Goal: Information Seeking & Learning: Learn about a topic

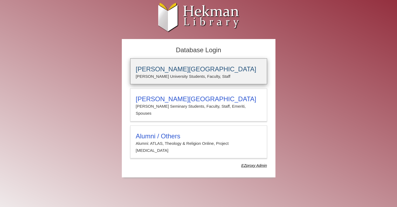
click at [221, 69] on h3 "Calvin University" at bounding box center [199, 70] width 126 height 8
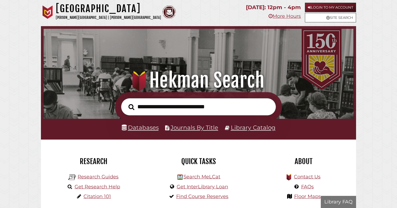
scroll to position [102, 307]
click at [139, 126] on link "Databases" at bounding box center [140, 127] width 37 height 7
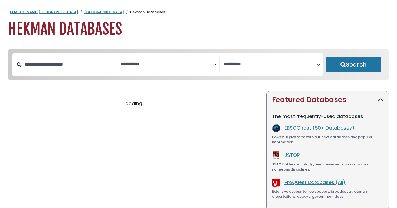
select select "Database Subject Filter"
select select "Database Vendors Filter"
select select "Database Subject Filter"
select select "Database Vendors Filter"
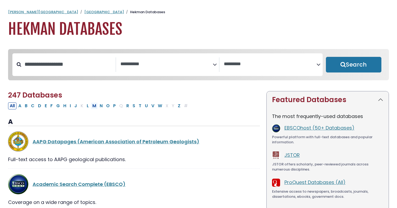
click at [94, 107] on button "M" at bounding box center [94, 105] width 7 height 7
select select "Database Subject Filter"
select select "Database Vendors Filter"
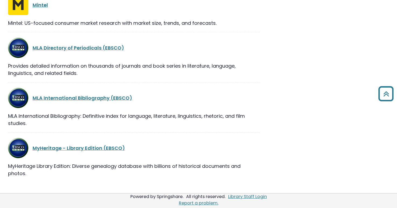
scroll to position [523, 0]
click at [91, 99] on link "MLA International Bibliography (EBSCO)" at bounding box center [83, 98] width 100 height 7
